Goal: Task Accomplishment & Management: Manage account settings

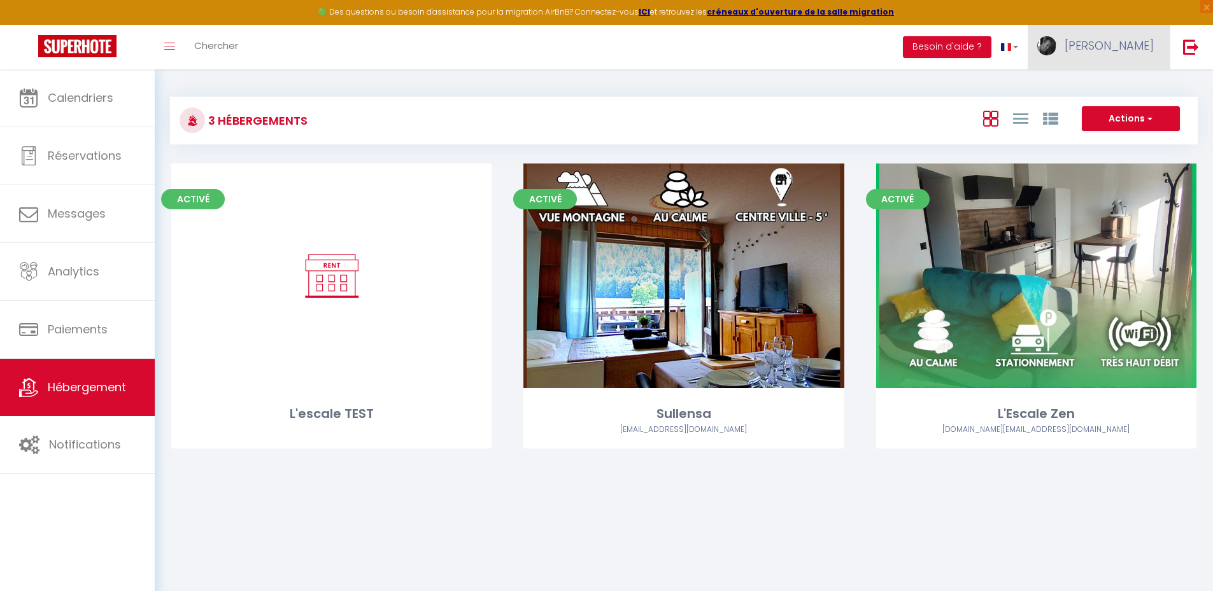
click at [1119, 52] on span "[PERSON_NAME]" at bounding box center [1108, 46] width 89 height 16
click at [1109, 87] on link "Paramètres" at bounding box center [1118, 89] width 94 height 22
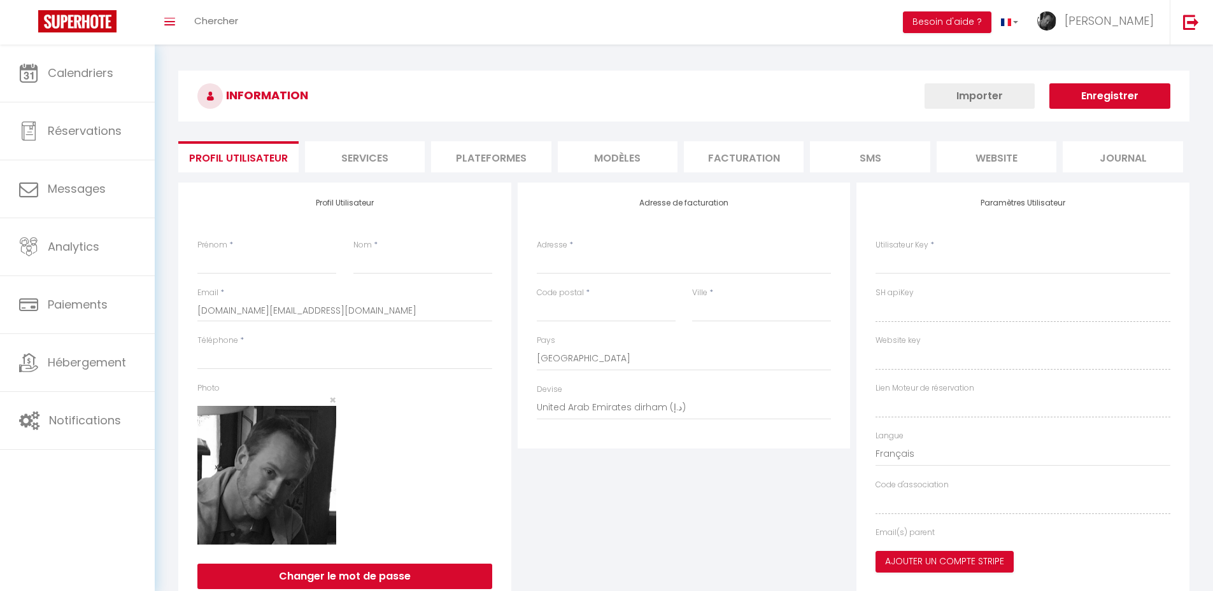
type input "[PERSON_NAME]"
type input "GRUFFY"
type input "0663541284"
type input "28 rue Pasteur"
type input "73190"
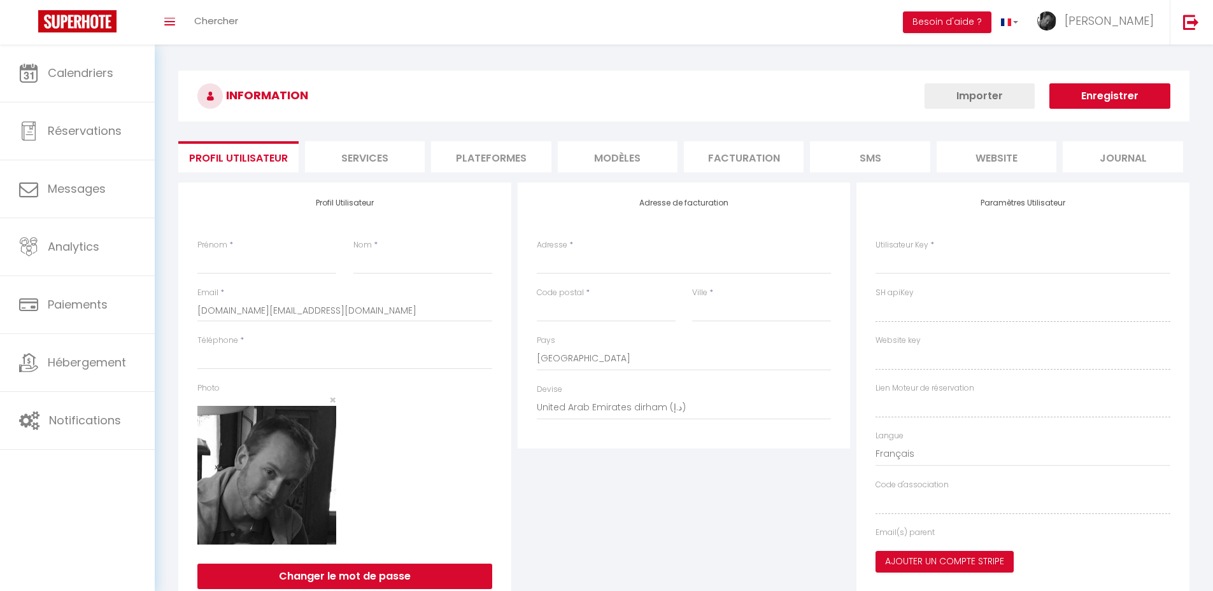
type input "Challes-les-Eaux"
select select "28"
type input "SbtD1CVOV68d7BhsS4QBhDGQh"
type input "jr85jlSe7fBgySMKwJqnxvqdP"
type input "SbtD1CVOV68d7BhsS4QBhDGQh"
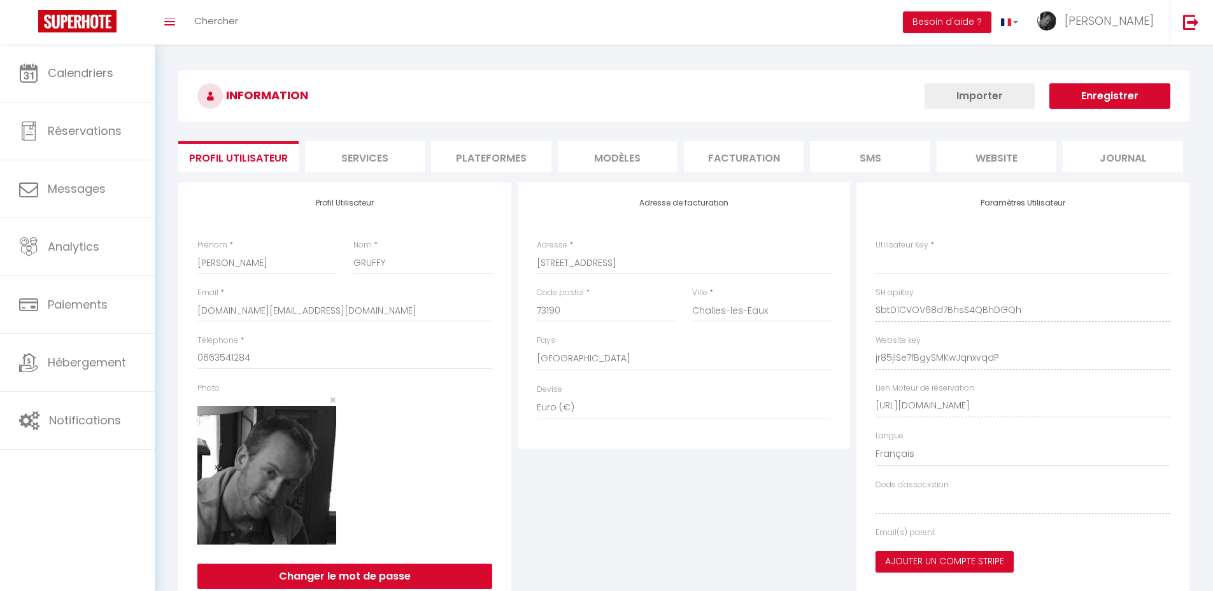
type input "jr85jlSe7fBgySMKwJqnxvqdP"
type input "https://app.superhote.com/#/get-available-rentals/jr85jlSe7fBgySMKwJqnxvqdP"
select select "fr"
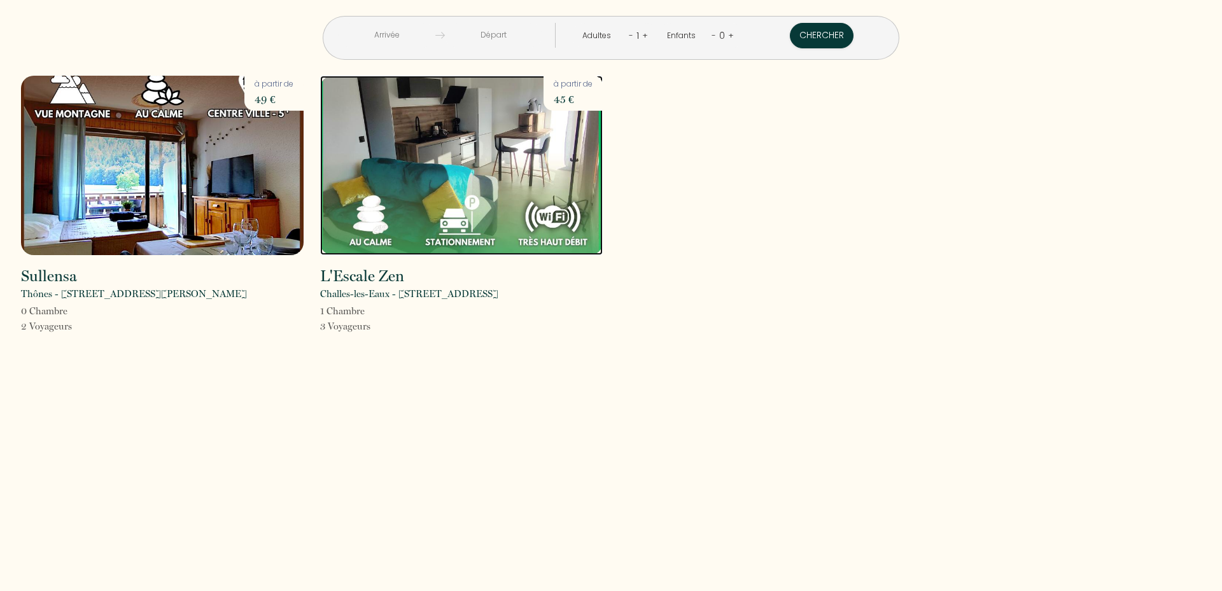
click at [479, 169] on img at bounding box center [461, 166] width 283 height 180
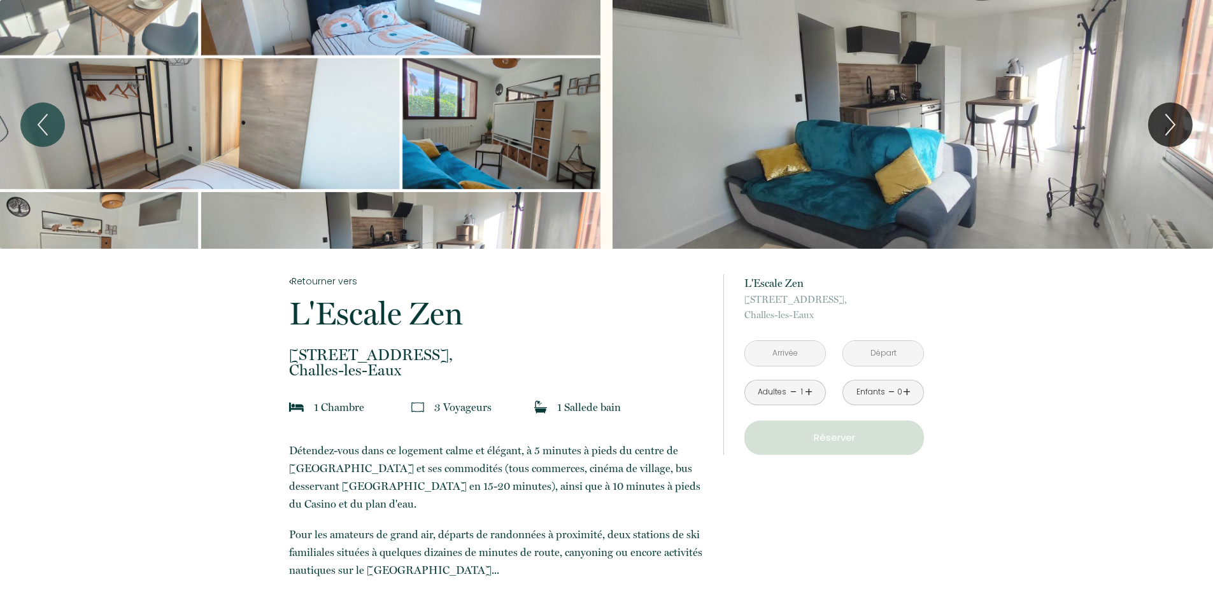
drag, startPoint x: 981, startPoint y: 1, endPoint x: 579, endPoint y: 321, distance: 514.2
click at [579, 321] on p "L'Escale Zen" at bounding box center [498, 314] width 418 height 32
